Goal: Task Accomplishment & Management: Complete application form

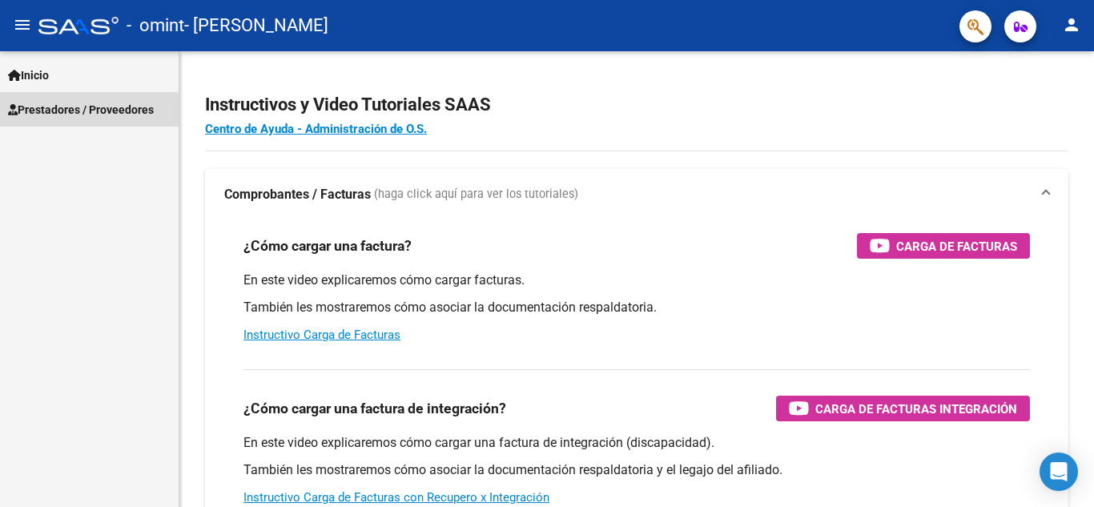
click at [42, 115] on span "Prestadores / Proveedores" at bounding box center [81, 110] width 146 height 18
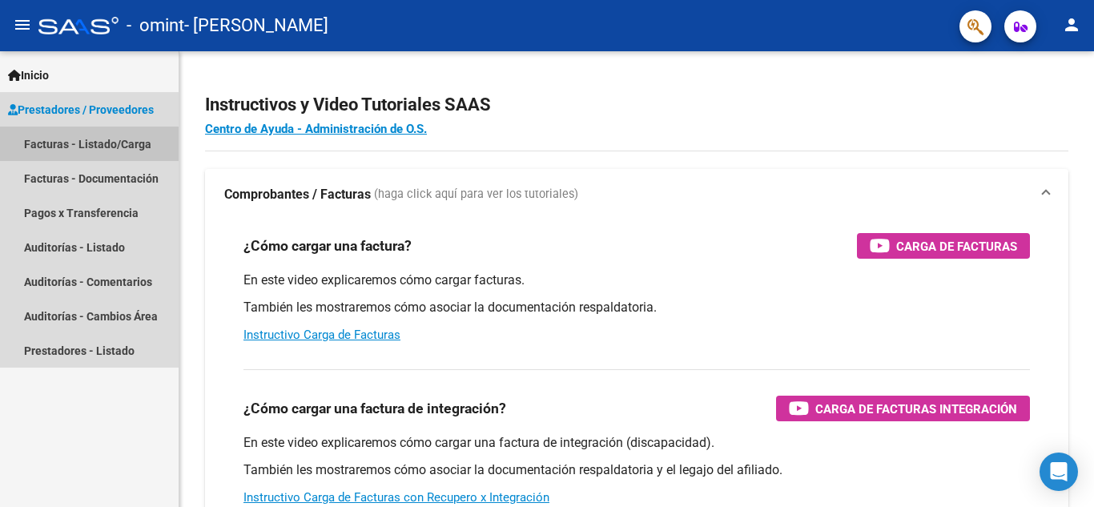
click at [62, 146] on link "Facturas - Listado/Carga" at bounding box center [89, 144] width 179 height 34
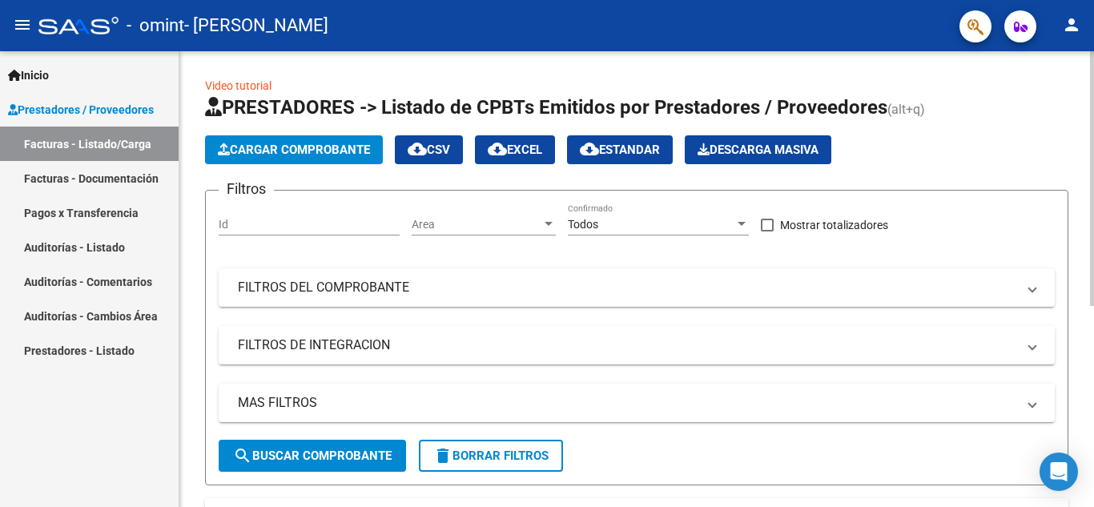
click at [283, 147] on span "Cargar Comprobante" at bounding box center [294, 150] width 152 height 14
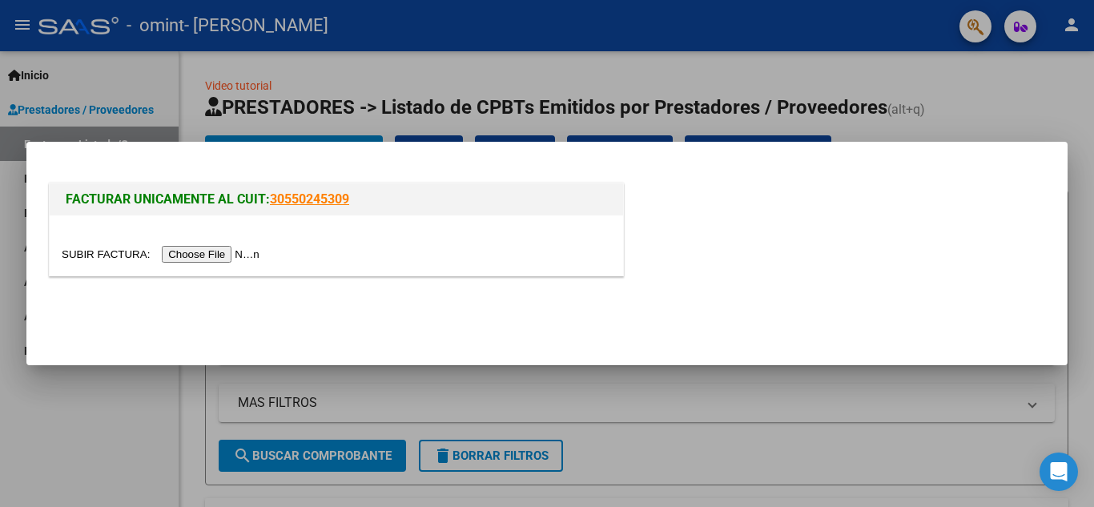
click at [222, 256] on input "file" at bounding box center [163, 254] width 203 height 17
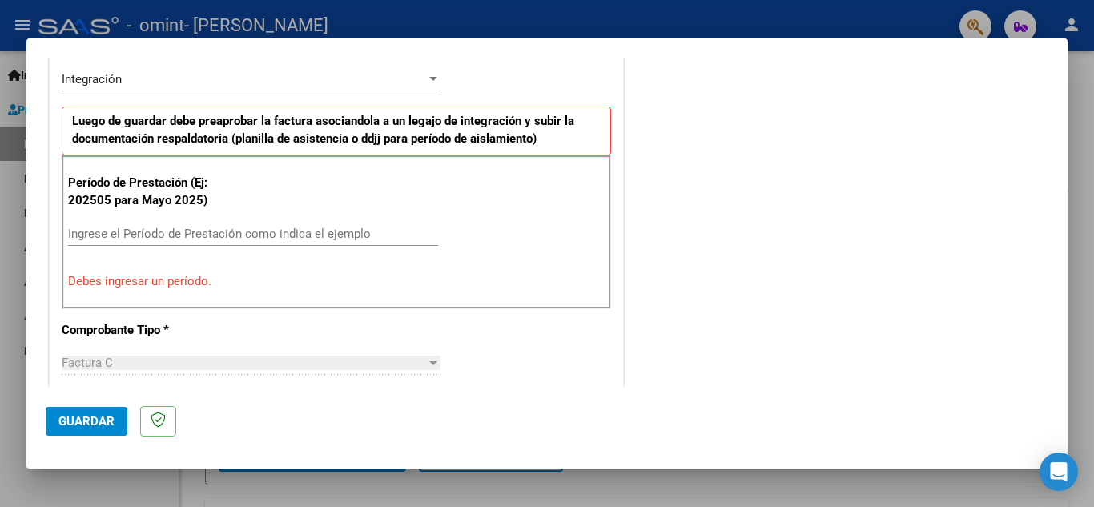
scroll to position [400, 0]
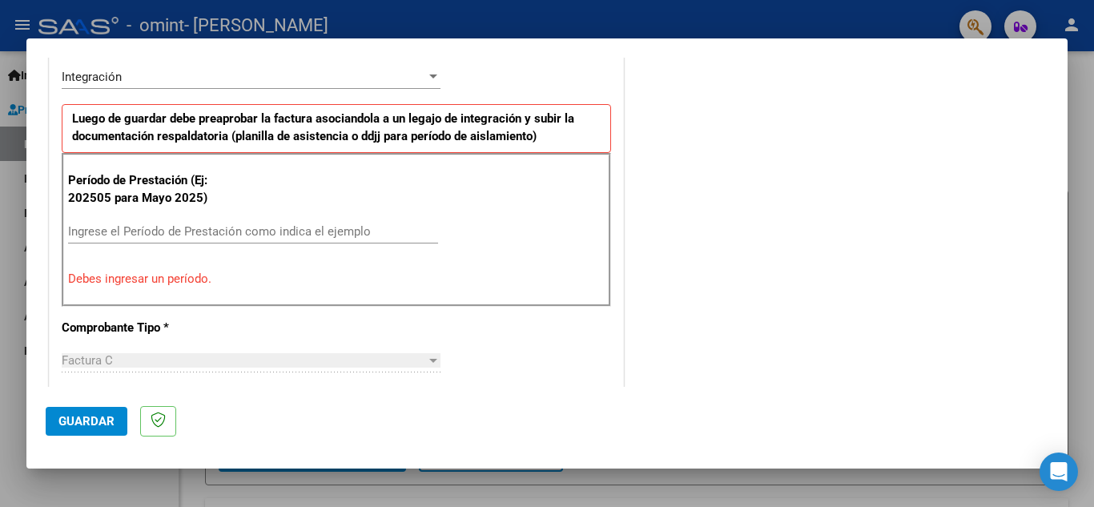
click at [312, 232] on input "Ingrese el Período de Prestación como indica el ejemplo" at bounding box center [253, 231] width 370 height 14
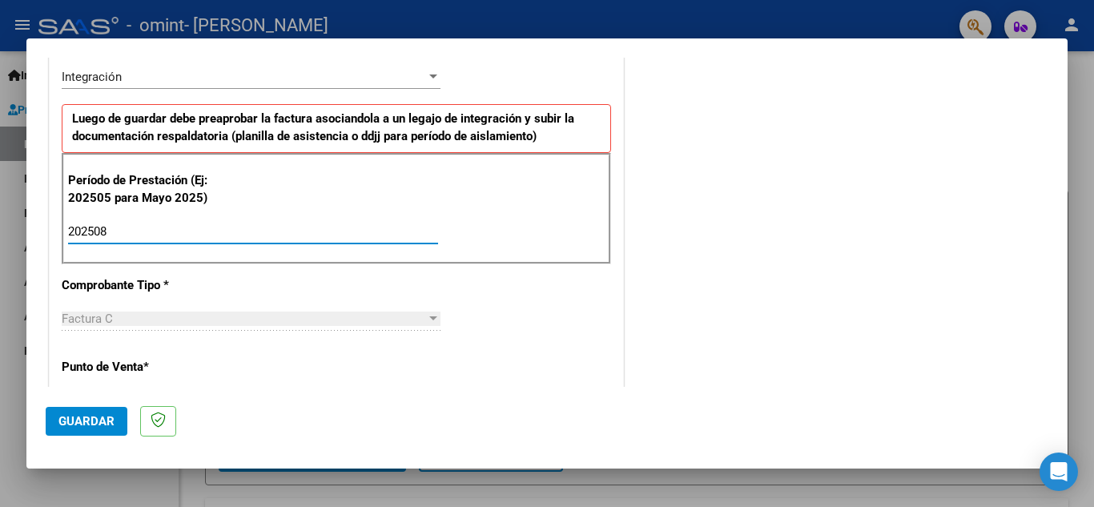
type input "202508"
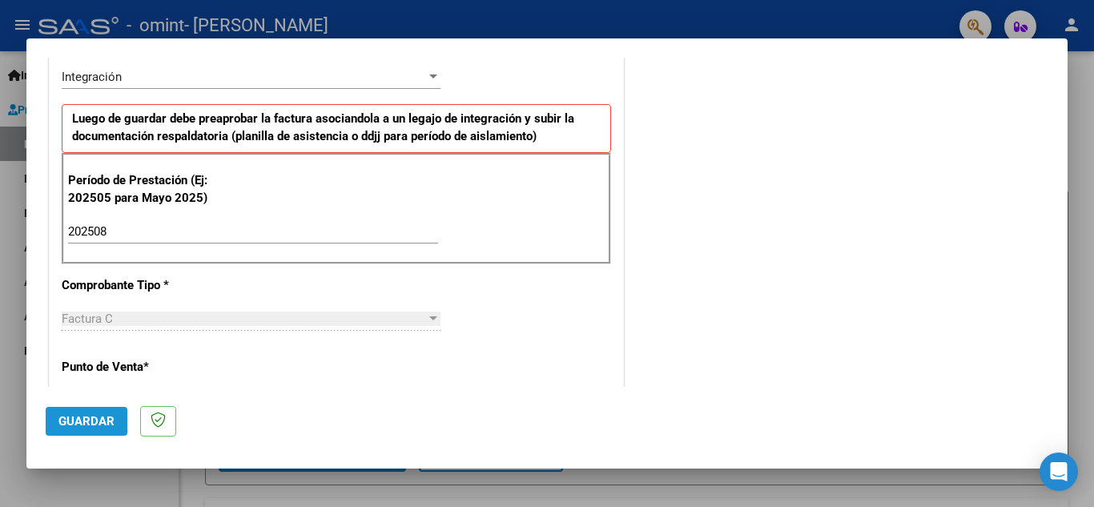
click at [90, 412] on button "Guardar" at bounding box center [87, 421] width 82 height 29
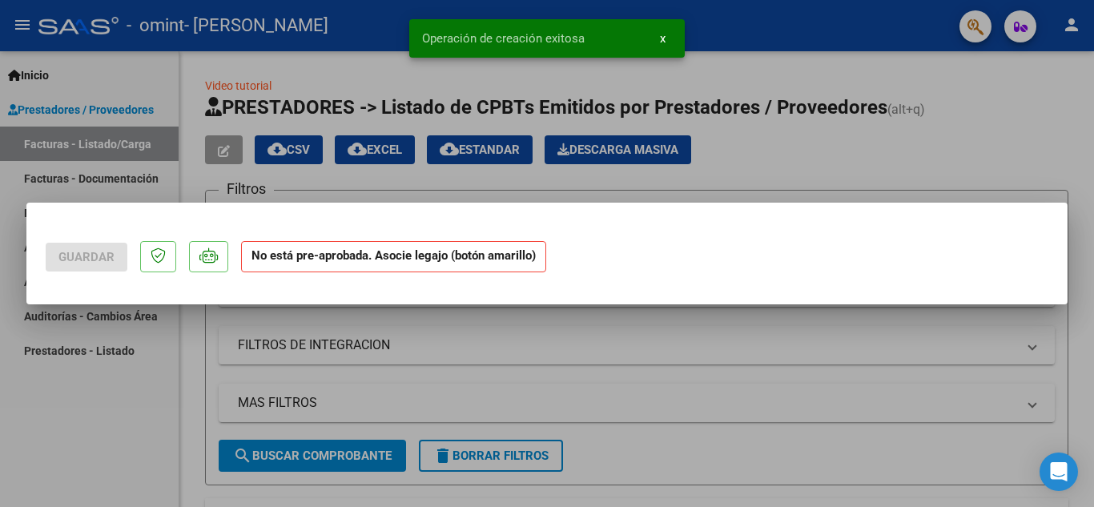
scroll to position [0, 0]
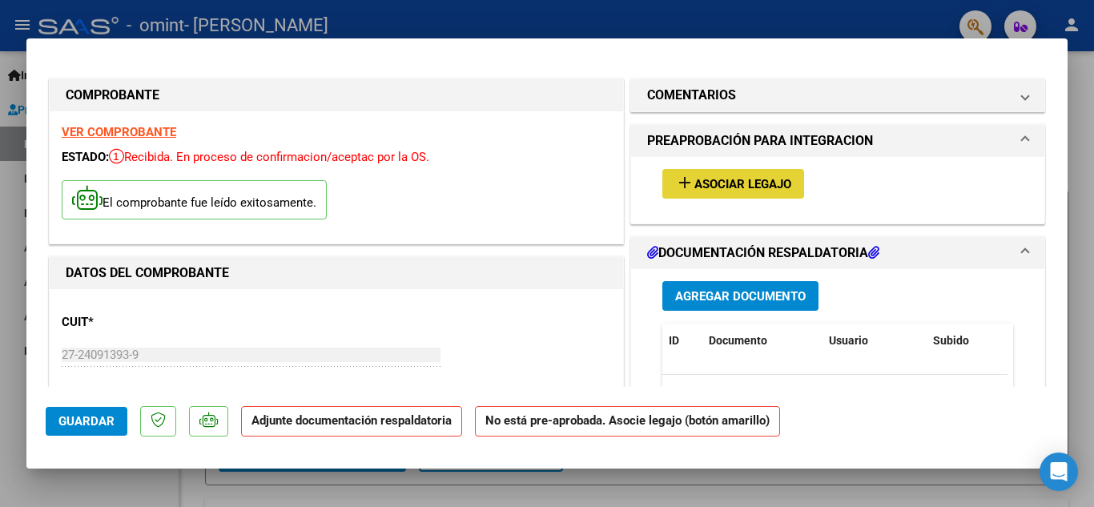
click at [727, 186] on span "Asociar Legajo" at bounding box center [742, 184] width 97 height 14
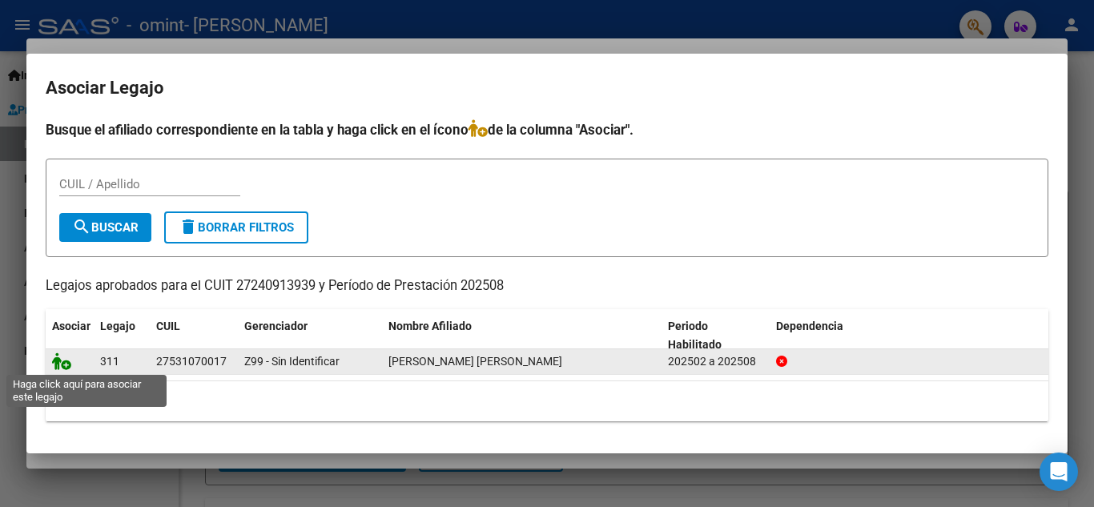
click at [64, 365] on icon at bounding box center [61, 361] width 19 height 18
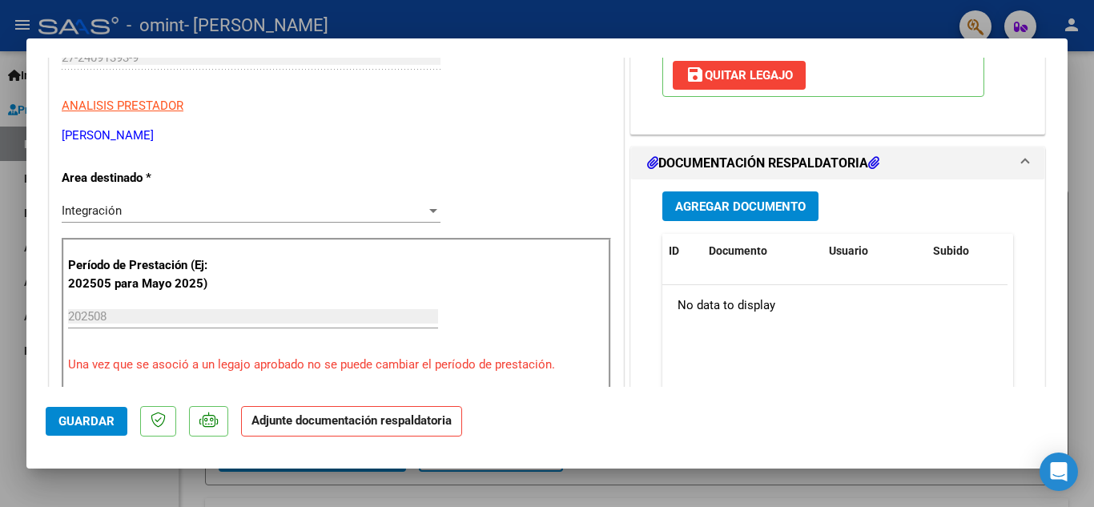
scroll to position [320, 0]
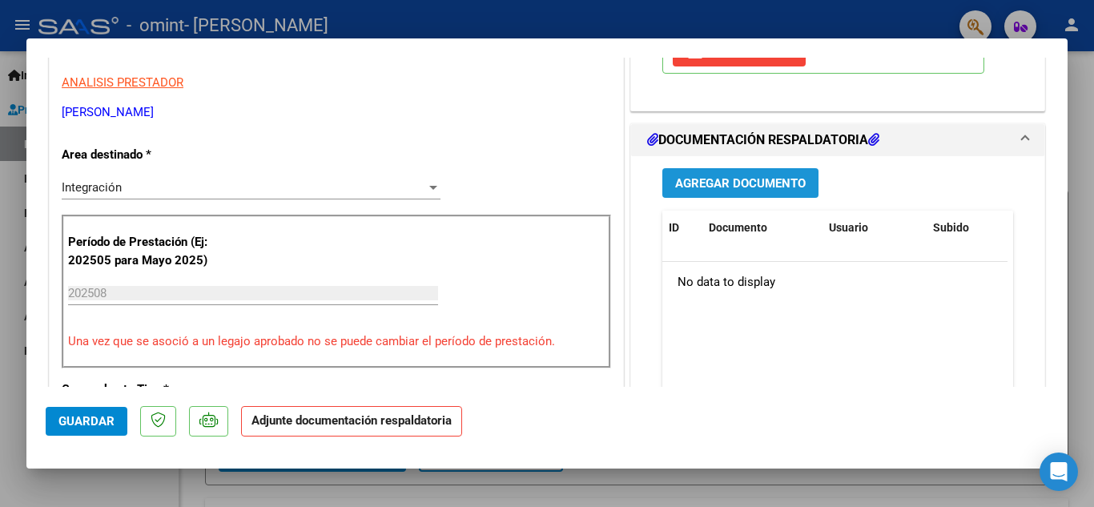
click at [759, 186] on span "Agregar Documento" at bounding box center [740, 183] width 131 height 14
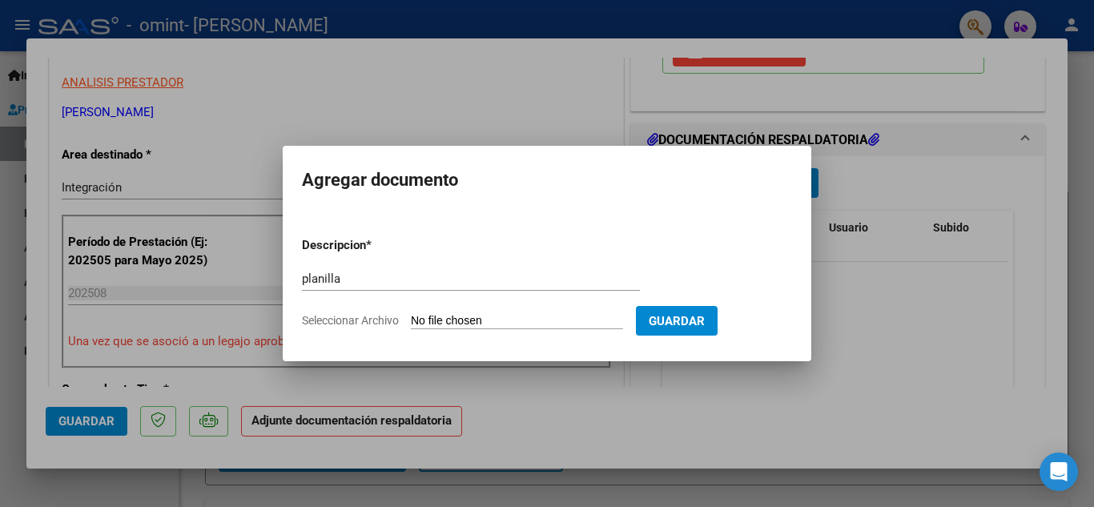
click at [447, 290] on div "planilla Escriba aquí una descripcion" at bounding box center [471, 279] width 338 height 24
click at [445, 285] on input "planilla" at bounding box center [471, 278] width 338 height 14
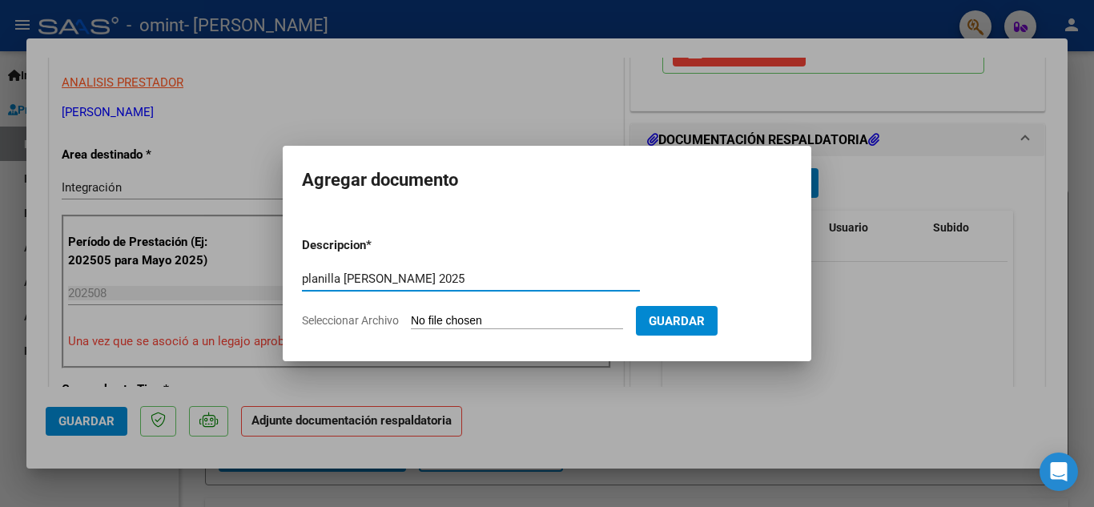
type input "planilla [PERSON_NAME] 2025"
click at [424, 320] on input "Seleccionar Archivo" at bounding box center [517, 321] width 212 height 15
type input "C:\fakepath\planilla [PERSON_NAME] 2025.jpeg"
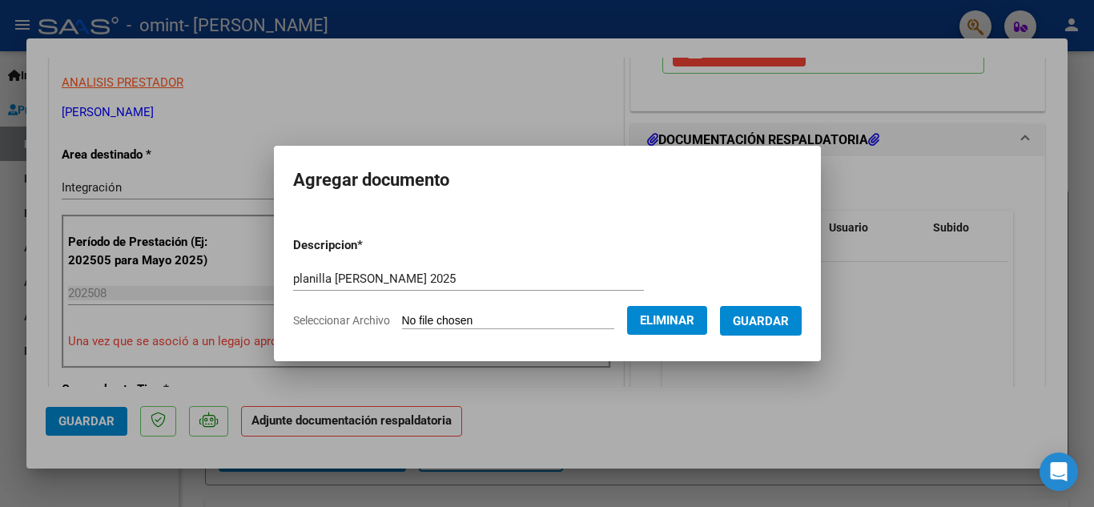
click at [774, 316] on span "Guardar" at bounding box center [761, 321] width 56 height 14
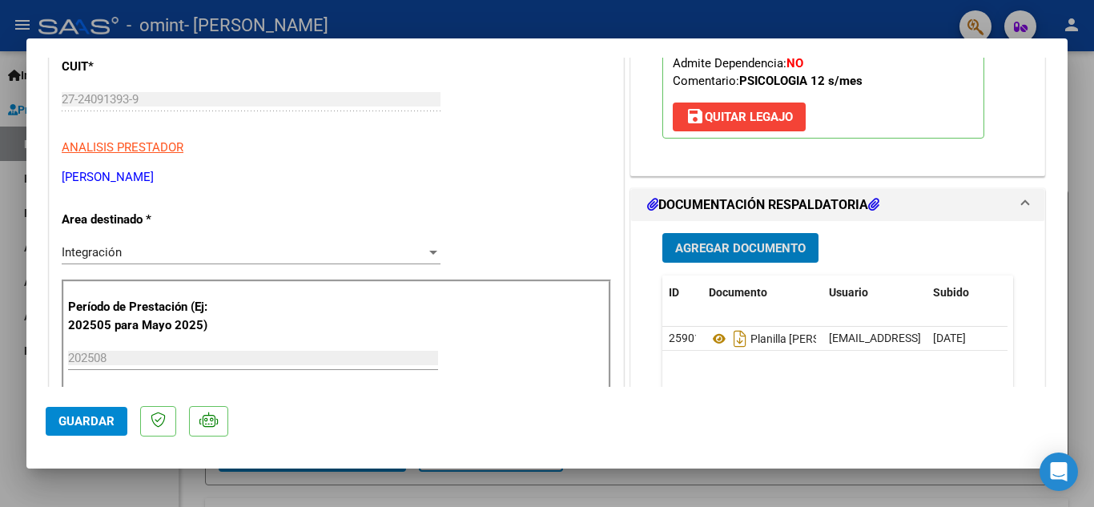
scroll to position [240, 0]
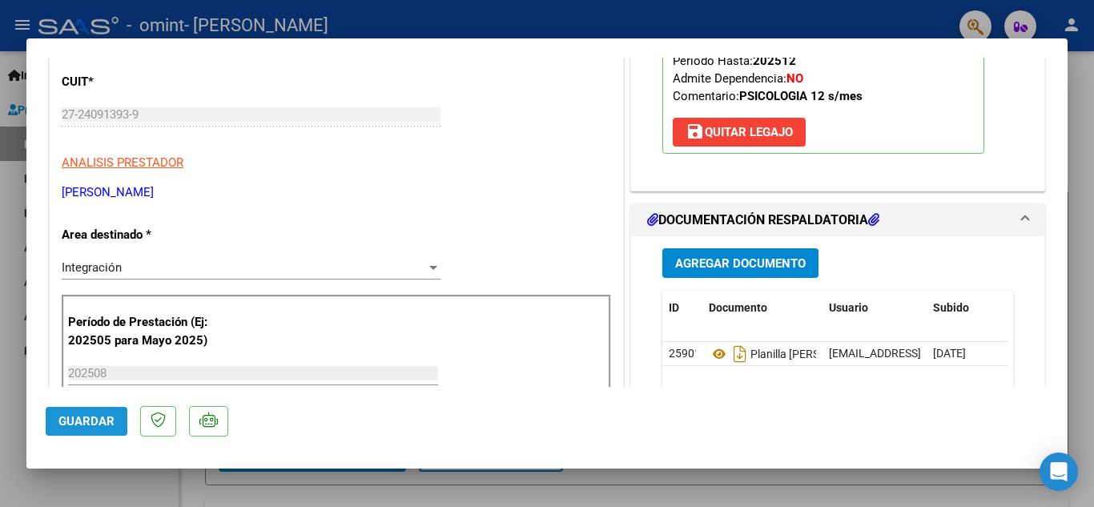
click at [83, 420] on span "Guardar" at bounding box center [86, 421] width 56 height 14
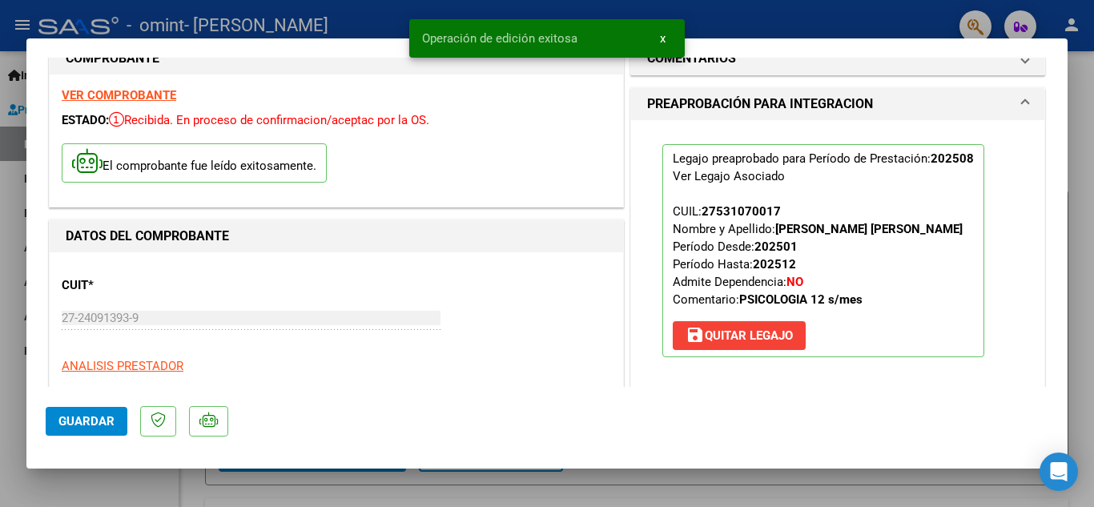
scroll to position [0, 0]
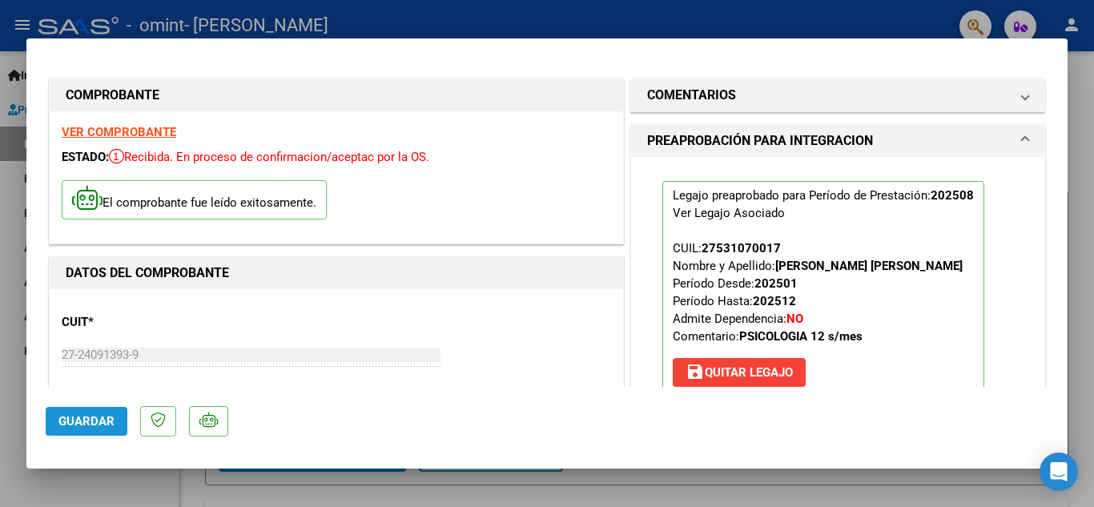
click at [85, 420] on span "Guardar" at bounding box center [86, 421] width 56 height 14
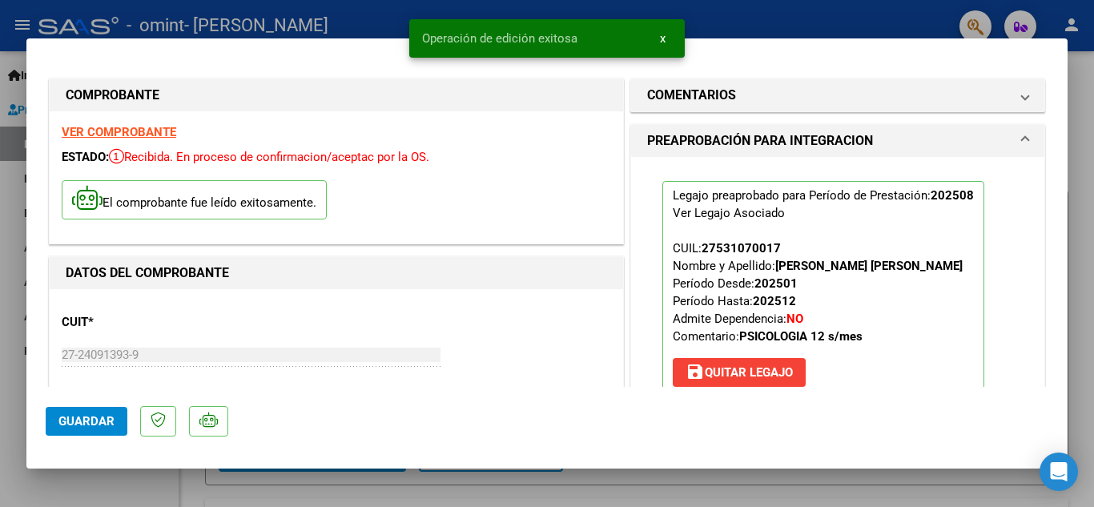
click at [1082, 247] on div at bounding box center [547, 253] width 1094 height 507
